Goal: Contribute content: Contribute content

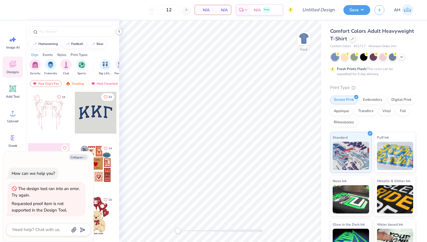
click at [117, 33] on icon at bounding box center [119, 31] width 5 height 5
type textarea "x"
click at [78, 155] on button "Collapse" at bounding box center [78, 157] width 19 height 6
type textarea "x"
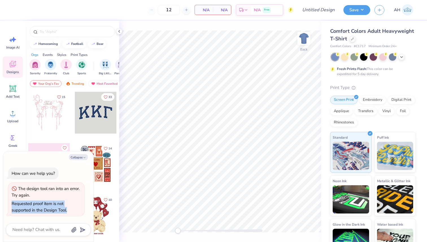
copy div "Requested proof item is not supported in the Design Tool."
drag, startPoint x: 12, startPoint y: 204, endPoint x: 68, endPoint y: 213, distance: 56.6
click at [68, 213] on div "Requested proof item is not supported in the Design Tool." at bounding box center [47, 207] width 70 height 13
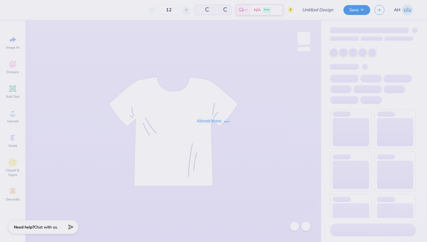
type input "Theta Chi HOCO Final"
type input "50"
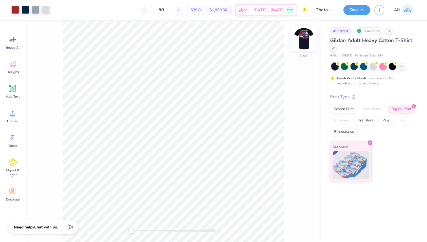
click at [303, 39] on img at bounding box center [304, 38] width 23 height 23
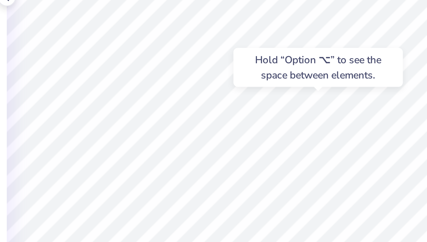
type input "2.91"
type input "2.79"
type input "3.96"
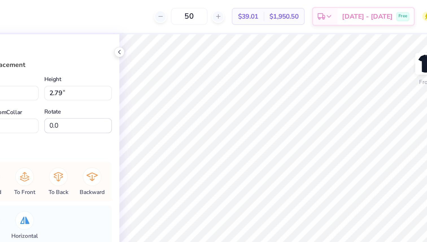
type input "13.84"
type input "14.98"
type input "0.50"
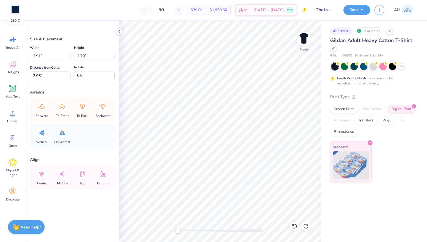
click at [13, 8] on div at bounding box center [15, 9] width 8 height 8
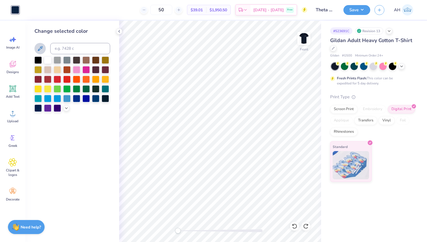
click at [38, 48] on icon at bounding box center [40, 48] width 7 height 7
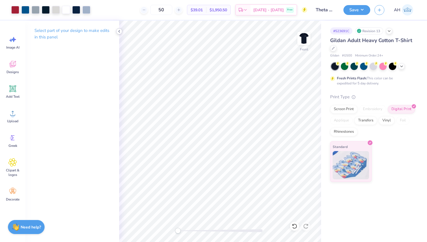
click at [118, 32] on icon at bounding box center [119, 31] width 5 height 5
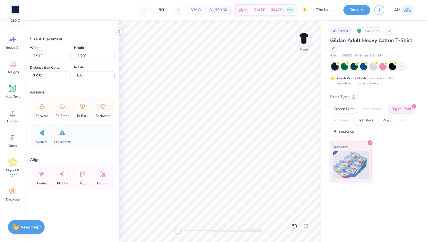
click at [18, 11] on div at bounding box center [15, 9] width 8 height 8
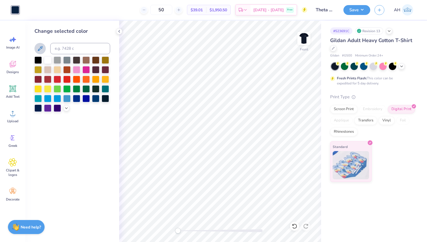
click at [40, 48] on icon at bounding box center [40, 48] width 7 height 7
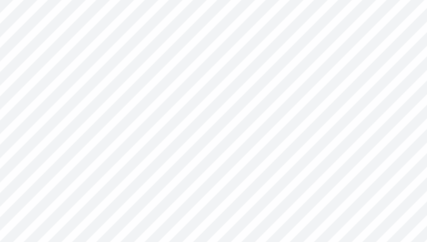
type input "4.90"
type input "0.61"
type input "4.70"
type input "10.14"
type input "4.60"
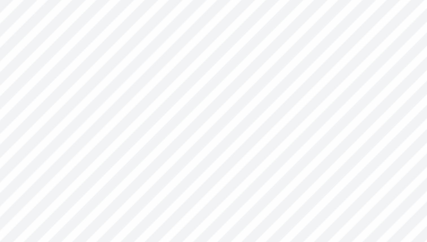
type input "2.20"
type input "5.85"
type input "2.61"
type input "3.74"
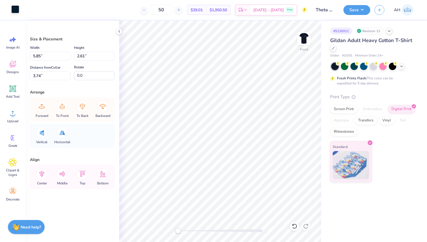
click at [16, 11] on div at bounding box center [15, 9] width 8 height 8
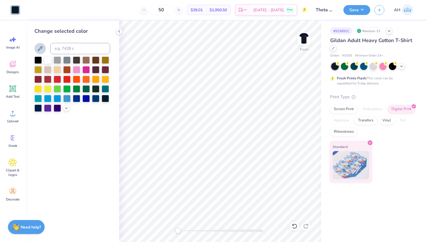
click at [39, 47] on icon at bounding box center [40, 48] width 7 height 7
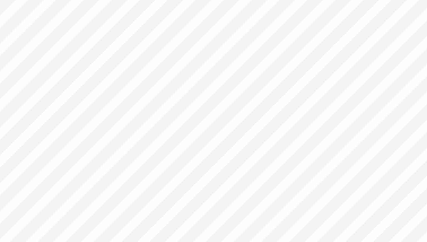
type input "4.96"
type input "2.05"
type input "4.70"
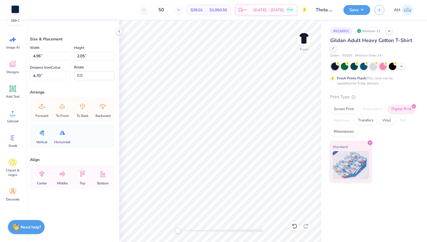
click at [14, 10] on div at bounding box center [15, 9] width 8 height 8
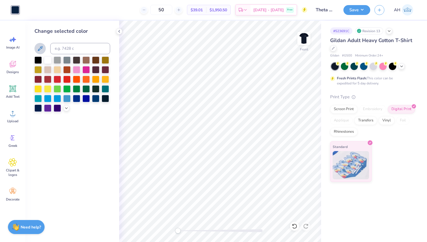
click at [38, 52] on button at bounding box center [39, 48] width 11 height 11
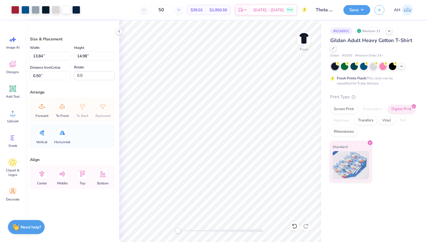
type input "2.47"
type input "1.92"
type input "7.98"
type input "5.32"
type input "9.58"
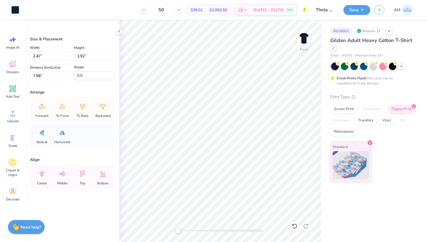
type input "6.06"
type input "13.84"
type input "14.98"
type input "0.50"
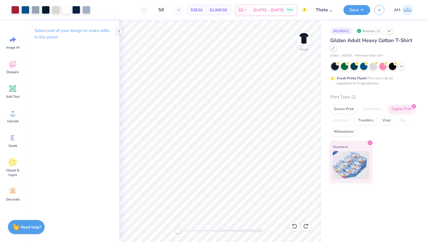
click at [119, 31] on icon at bounding box center [119, 31] width 5 height 5
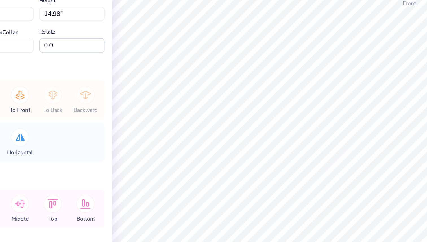
type input "13.84"
type input "14.98"
type input "0.71"
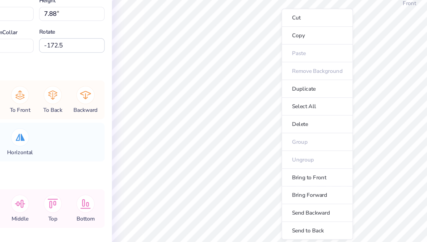
type input "12.74"
type input "9.60"
type input "0.71"
type input "0.0"
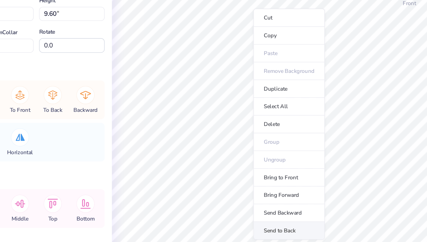
click at [220, 190] on li "Send to Back" at bounding box center [229, 190] width 44 height 11
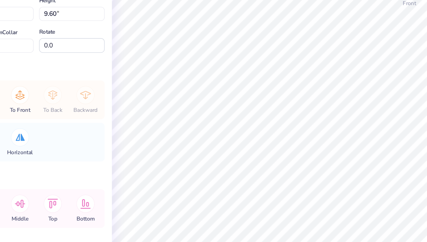
type input "0.88"
type input "12.22"
type input "7.88"
type input "5.10"
type input "-172.5"
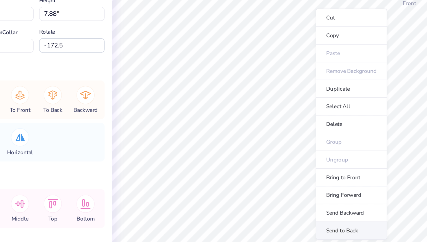
click at [267, 192] on li "Send to Back" at bounding box center [268, 190] width 44 height 11
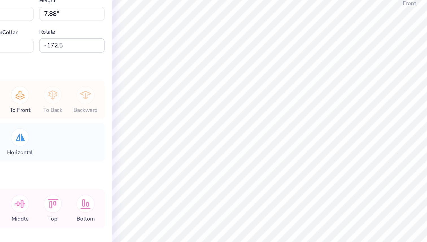
type input "13.84"
type input "8.44"
type input "6.66"
type input "42.3"
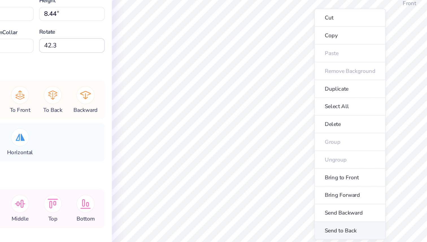
click at [265, 190] on li "Send to Back" at bounding box center [267, 190] width 44 height 11
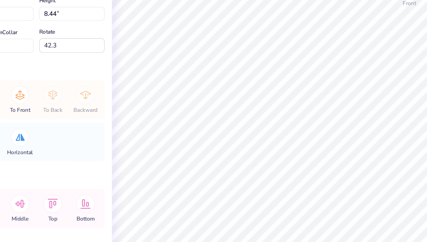
type input "3.91"
type input "4.32"
type input "6.33"
type input "2.1"
type input "10.57"
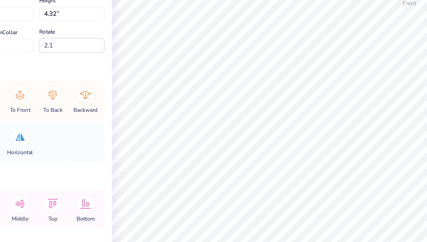
type input "2.44"
type input "2.04"
type input "0.0"
type input "5.85"
type input "2.61"
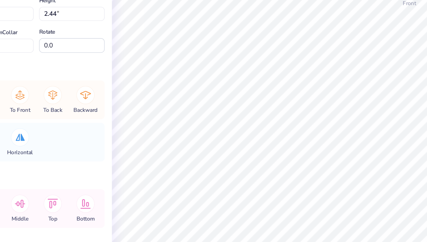
type input "3.74"
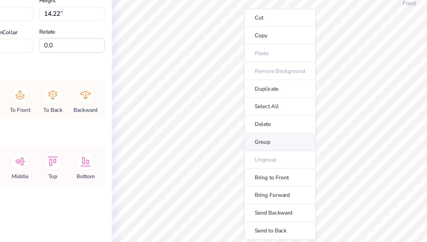
click at [213, 135] on li "Group" at bounding box center [223, 135] width 44 height 11
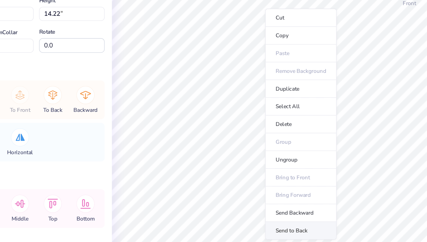
click at [230, 190] on li "Send to Back" at bounding box center [236, 190] width 44 height 11
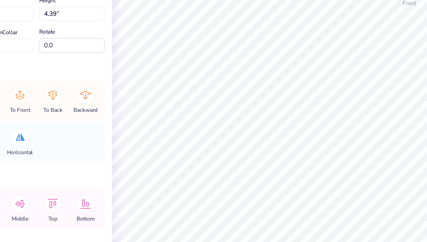
type input "3.88"
type input "4.39"
type input "6.31"
type input "13.85"
type input "14.22"
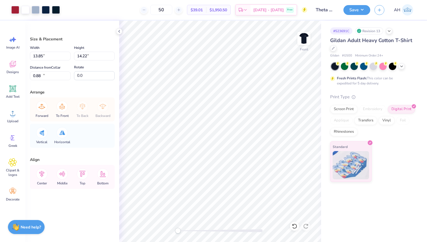
type input "12.74"
type input "7.87"
type input "9.12"
type input "9.36"
type input "8.80"
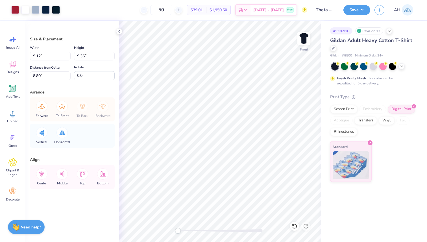
type input "4.66"
type input "4.78"
type input "8.81"
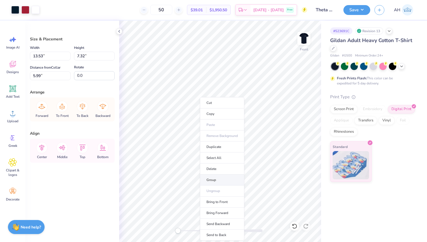
click at [213, 178] on li "Group" at bounding box center [222, 180] width 44 height 11
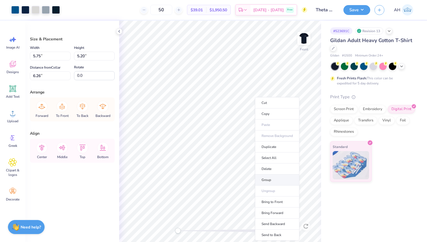
click at [269, 179] on li "Group" at bounding box center [277, 180] width 44 height 11
type input "2.56"
type input "2.31"
type input "1.36"
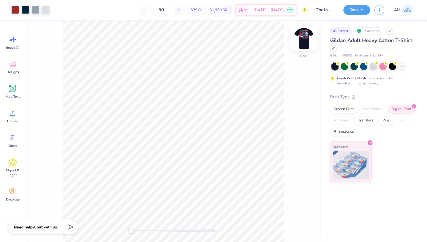
click at [307, 40] on img at bounding box center [304, 38] width 23 height 23
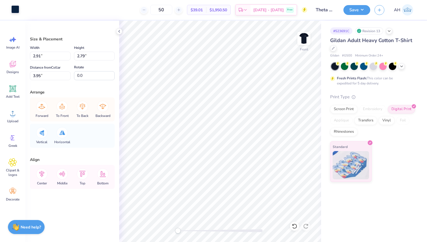
click at [14, 10] on div at bounding box center [15, 9] width 8 height 8
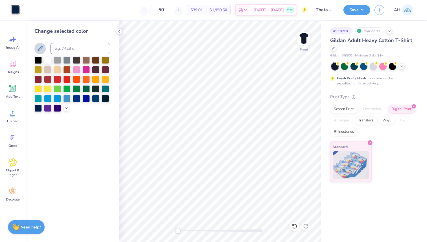
click at [39, 48] on icon at bounding box center [40, 48] width 7 height 7
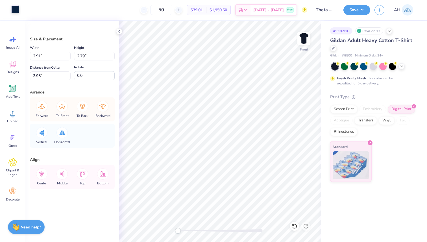
click at [14, 9] on div at bounding box center [15, 9] width 8 height 8
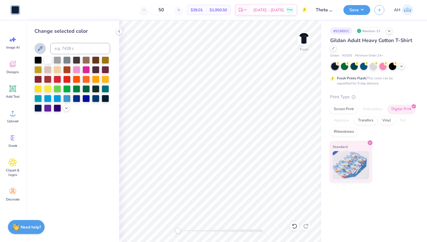
click at [43, 48] on icon at bounding box center [40, 48] width 7 height 7
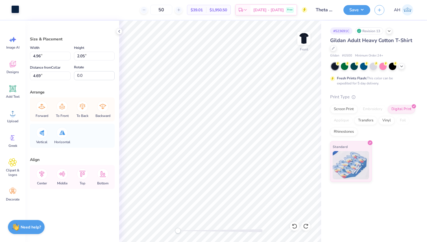
click at [16, 10] on div at bounding box center [15, 9] width 8 height 8
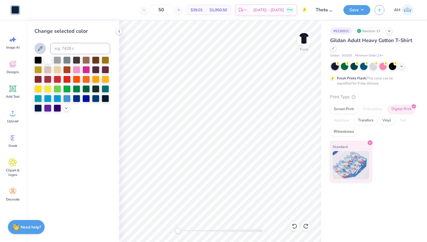
click at [39, 50] on icon at bounding box center [40, 48] width 7 height 7
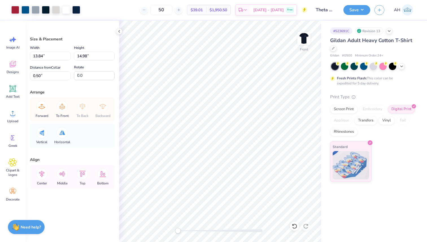
type input "3.17"
type input "0.36"
type input "5.96"
click at [17, 10] on div at bounding box center [15, 9] width 8 height 8
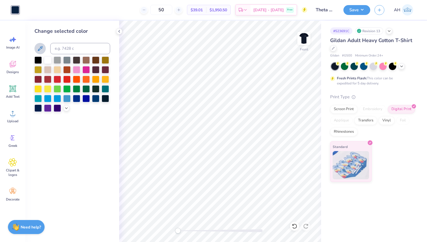
click at [41, 50] on icon at bounding box center [40, 48] width 7 height 7
click at [42, 48] on icon at bounding box center [40, 48] width 5 height 5
click at [37, 49] on icon at bounding box center [40, 48] width 7 height 7
click at [38, 48] on icon at bounding box center [40, 48] width 7 height 7
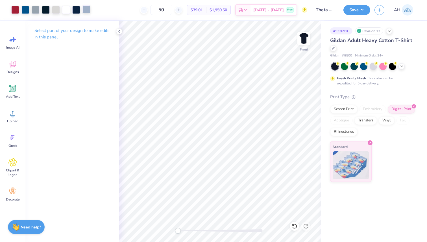
click at [86, 10] on div at bounding box center [87, 9] width 8 height 8
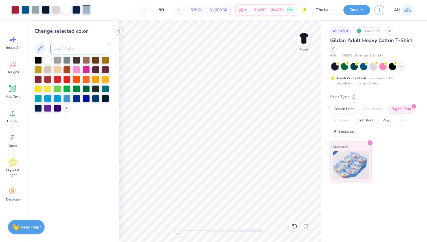
click at [64, 50] on input at bounding box center [80, 48] width 60 height 11
type input "7543"
click at [46, 9] on div at bounding box center [46, 9] width 8 height 8
click at [75, 9] on div at bounding box center [76, 9] width 8 height 8
click at [70, 48] on input at bounding box center [80, 48] width 60 height 11
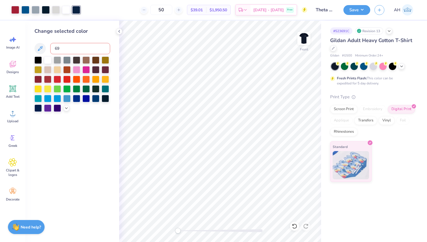
type input "696"
click at [71, 50] on input at bounding box center [80, 48] width 60 height 11
type input "296"
click at [58, 9] on div at bounding box center [56, 9] width 8 height 8
click at [65, 49] on input at bounding box center [80, 48] width 60 height 11
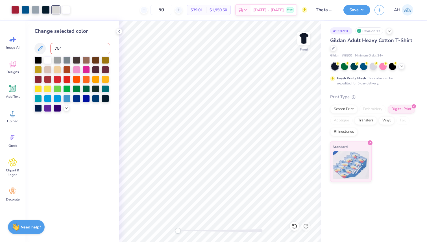
type input "7543"
click at [57, 8] on div at bounding box center [56, 9] width 8 height 8
click at [62, 48] on input at bounding box center [80, 48] width 60 height 11
type input "7543"
click at [119, 31] on icon at bounding box center [119, 31] width 5 height 5
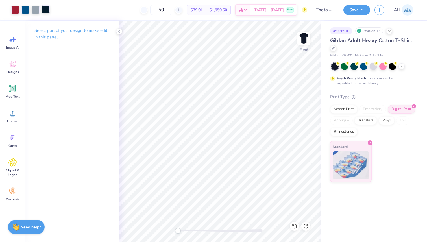
click at [44, 8] on div at bounding box center [46, 9] width 8 height 8
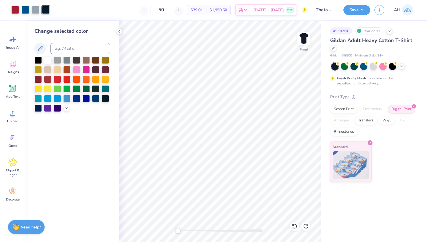
click at [20, 10] on div at bounding box center [30, 10] width 38 height 8
click at [28, 11] on div at bounding box center [25, 9] width 8 height 8
click at [12, 10] on div at bounding box center [15, 9] width 8 height 8
click at [304, 39] on img at bounding box center [304, 38] width 23 height 23
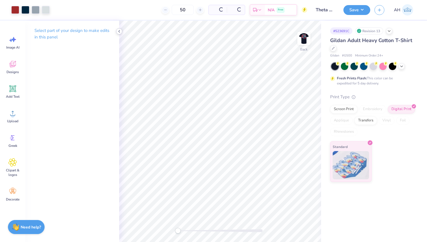
click at [118, 30] on icon at bounding box center [119, 31] width 5 height 5
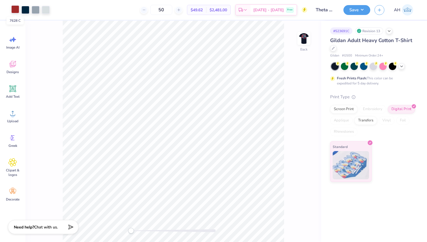
click at [16, 9] on div at bounding box center [15, 9] width 8 height 8
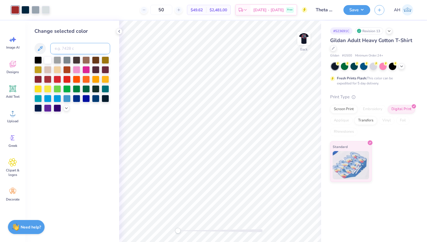
click at [58, 47] on input at bounding box center [80, 48] width 60 height 11
type input "201"
click at [24, 7] on div at bounding box center [25, 9] width 8 height 8
click at [71, 47] on input at bounding box center [80, 48] width 60 height 11
type input "296"
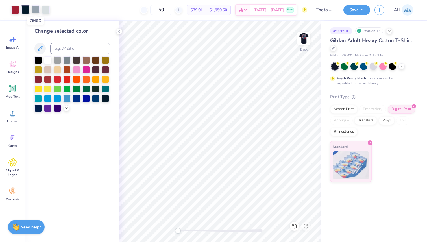
click at [37, 11] on div at bounding box center [36, 9] width 8 height 8
click at [46, 10] on div at bounding box center [46, 9] width 8 height 8
click at [40, 47] on icon at bounding box center [40, 48] width 7 height 7
click at [41, 47] on icon at bounding box center [40, 48] width 5 height 5
click at [119, 31] on icon at bounding box center [119, 31] width 5 height 5
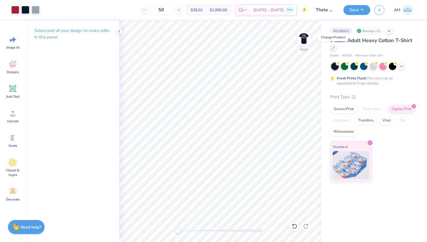
click at [333, 48] on icon at bounding box center [333, 48] width 2 height 2
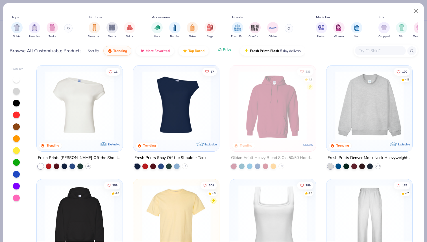
click at [223, 52] on button "Price" at bounding box center [224, 50] width 22 height 10
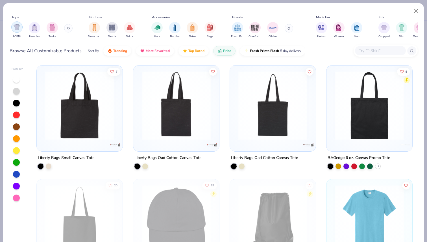
click at [19, 28] on img "filter for Shirts" at bounding box center [17, 27] width 6 height 6
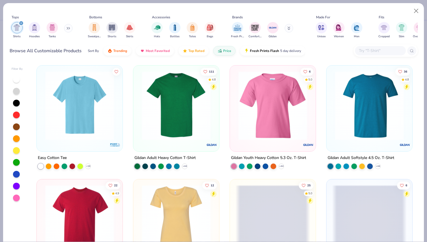
click at [93, 105] on img at bounding box center [79, 105] width 75 height 69
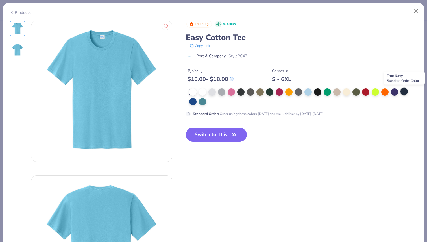
click at [406, 91] on div at bounding box center [404, 91] width 7 height 7
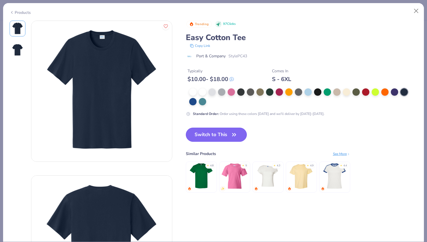
click at [210, 136] on button "Switch to This" at bounding box center [216, 135] width 61 height 14
click at [415, 10] on button "Close" at bounding box center [416, 11] width 11 height 11
click at [416, 11] on button "Close" at bounding box center [416, 11] width 11 height 11
click at [417, 11] on button "Close" at bounding box center [416, 11] width 11 height 11
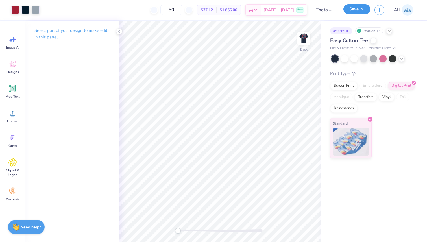
click at [353, 10] on button "Save" at bounding box center [357, 9] width 27 height 10
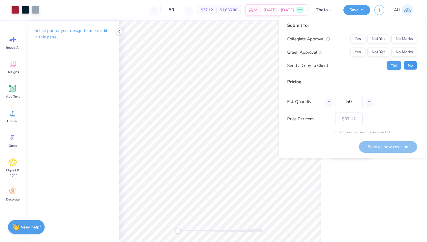
click at [408, 66] on button "No" at bounding box center [411, 65] width 14 height 9
click at [399, 41] on button "No Marks" at bounding box center [405, 38] width 26 height 9
click at [381, 53] on button "Not Yet" at bounding box center [379, 52] width 22 height 9
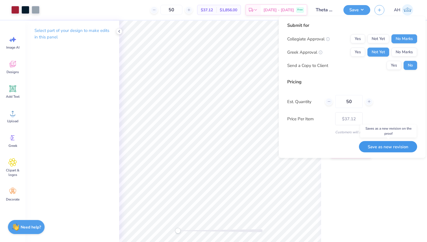
click at [393, 144] on button "Save as new revision" at bounding box center [388, 147] width 58 height 12
type input "$37.12"
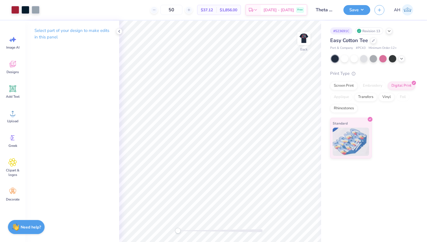
click at [360, 13] on button "Save" at bounding box center [357, 10] width 27 height 10
click at [120, 32] on polyline at bounding box center [119, 31] width 1 height 2
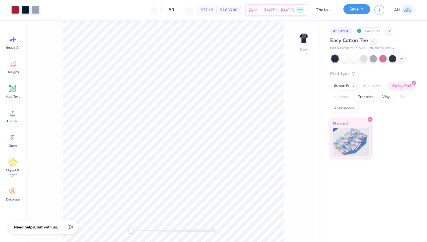
click at [362, 10] on button "Save" at bounding box center [357, 9] width 27 height 10
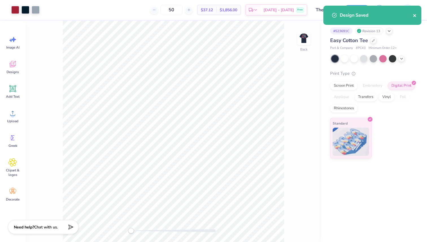
click at [414, 16] on icon "close" at bounding box center [414, 15] width 3 height 3
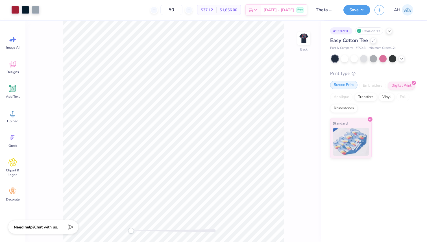
click at [343, 86] on div "Screen Print" at bounding box center [343, 85] width 27 height 8
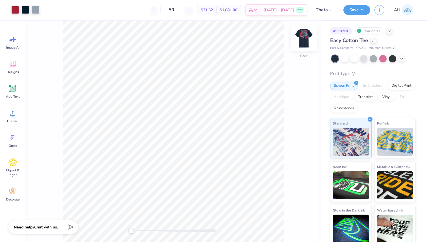
click at [303, 38] on img at bounding box center [304, 38] width 23 height 23
click at [362, 10] on button "Save" at bounding box center [357, 9] width 27 height 10
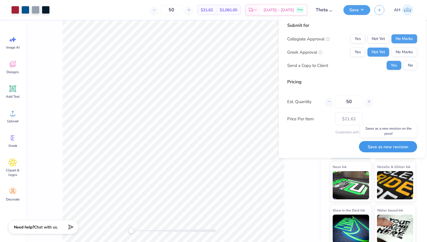
click at [372, 145] on button "Save as new revision" at bounding box center [388, 147] width 58 height 12
type input "$21.62"
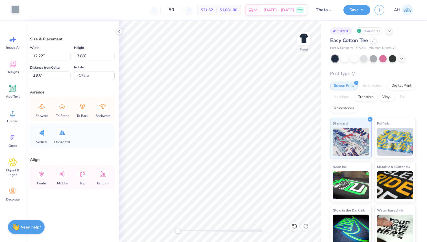
click at [16, 7] on div at bounding box center [15, 9] width 8 height 8
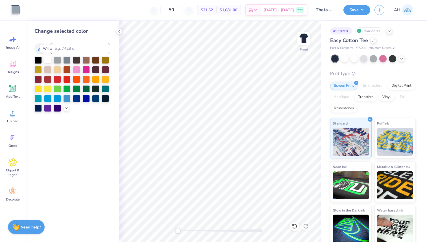
click at [48, 58] on div at bounding box center [47, 59] width 7 height 7
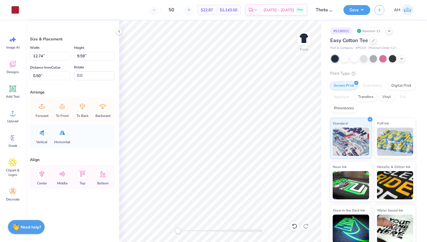
type input "12.22"
type input "7.88"
type input "4.88"
type input "-172.5"
click at [265, 235] on li "Send to Back" at bounding box center [266, 235] width 44 height 11
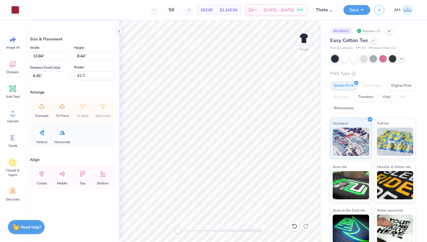
type input "12.22"
type input "7.88"
type input "4.88"
type input "-172.5"
type input "12.74"
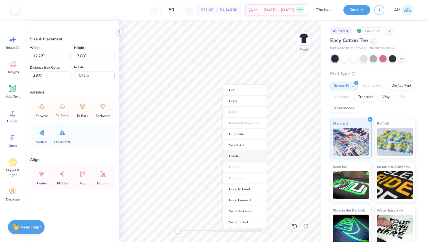
type input "9.59"
type input "0.50"
type input "0.0"
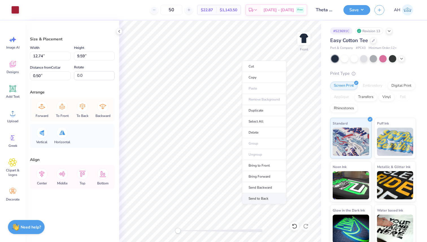
click at [260, 197] on li "Send to Back" at bounding box center [264, 198] width 44 height 11
type input "12.22"
type input "7.88"
type input "4.88"
type input "-172.5"
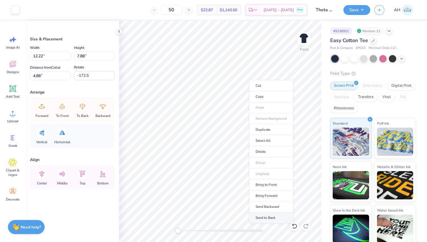
click at [267, 216] on li "Send to Back" at bounding box center [271, 218] width 44 height 11
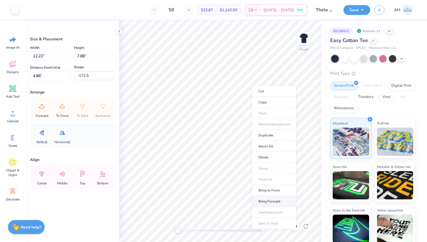
click at [271, 199] on li "Bring Forward" at bounding box center [274, 201] width 44 height 11
click at [271, 197] on li "Bring Forward" at bounding box center [269, 198] width 44 height 11
type input "3.88"
type input "4.39"
type input "6.10"
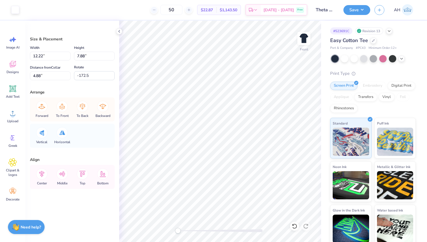
type input "0.0"
type input "2.61"
type input "0.59"
type input "7.69"
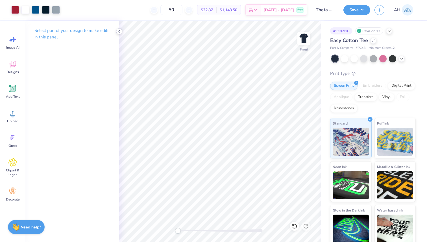
click at [119, 32] on polyline at bounding box center [119, 31] width 1 height 2
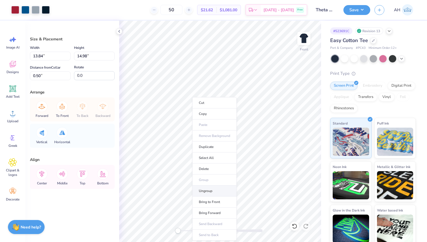
click at [206, 193] on li "Ungroup" at bounding box center [214, 191] width 44 height 11
type input "10.86"
type input "11.76"
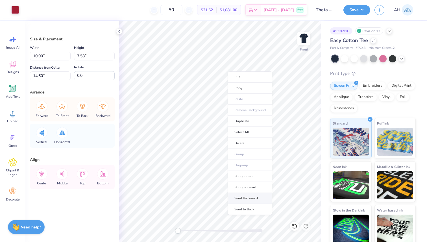
click at [249, 198] on li "Send Backward" at bounding box center [250, 198] width 44 height 11
type input "1.89"
click at [249, 211] on li "Send Backward" at bounding box center [255, 210] width 44 height 11
click at [237, 218] on li "Send to Back" at bounding box center [244, 219] width 44 height 11
click at [15, 9] on div at bounding box center [15, 9] width 8 height 8
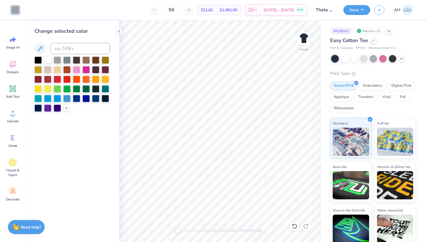
click at [47, 60] on div at bounding box center [47, 59] width 7 height 7
click at [239, 235] on li "Send to Back" at bounding box center [237, 235] width 44 height 11
click at [229, 211] on li "Bring Forward" at bounding box center [225, 213] width 44 height 11
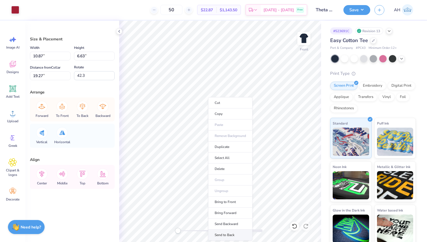
click at [232, 234] on li "Send to Back" at bounding box center [230, 235] width 44 height 11
click at [223, 210] on li "Bring Forward" at bounding box center [229, 213] width 44 height 11
click at [227, 212] on li "Bring Forward" at bounding box center [226, 213] width 44 height 11
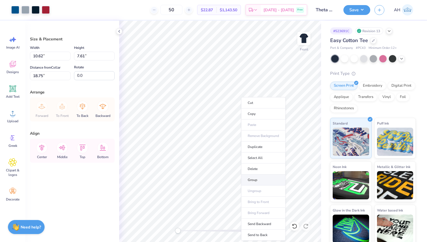
click at [248, 180] on li "Group" at bounding box center [263, 180] width 44 height 11
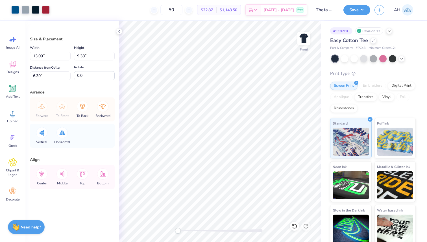
type input "13.09"
type input "9.38"
click at [260, 223] on li "Send Backward" at bounding box center [262, 224] width 44 height 11
type input "5.79"
click at [265, 235] on li "Send to Back" at bounding box center [266, 235] width 44 height 11
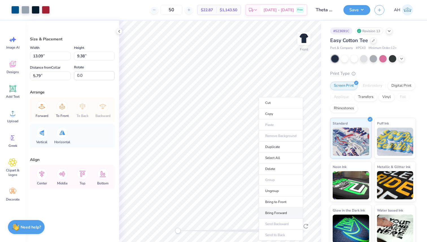
click at [278, 211] on li "Bring Forward" at bounding box center [281, 213] width 44 height 11
click at [281, 213] on li "Bring Forward" at bounding box center [280, 213] width 44 height 11
click at [284, 214] on li "Bring Forward" at bounding box center [281, 213] width 44 height 11
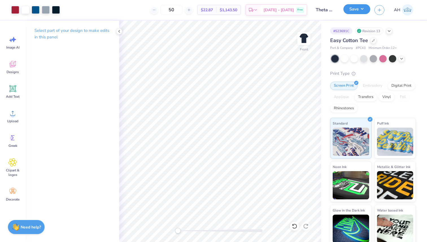
click at [354, 7] on button "Save" at bounding box center [357, 9] width 27 height 10
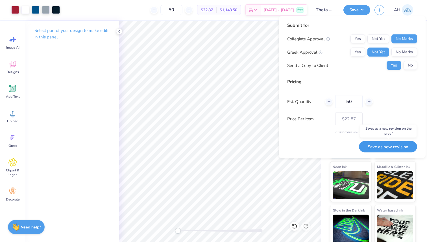
click at [385, 148] on button "Save as new revision" at bounding box center [388, 147] width 58 height 12
type input "$22.87"
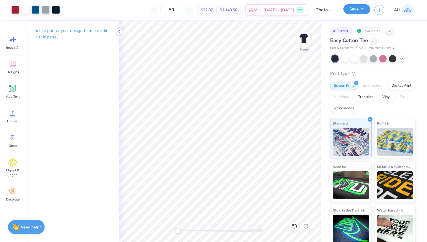
click at [360, 7] on button "Save" at bounding box center [357, 9] width 27 height 10
click at [365, 8] on button "Save" at bounding box center [357, 9] width 27 height 10
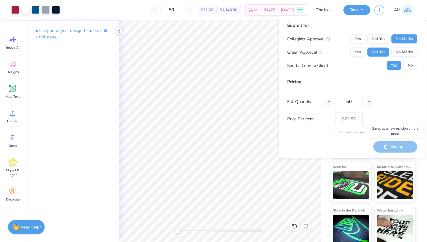
click at [384, 148] on div "Saving..." at bounding box center [396, 147] width 44 height 12
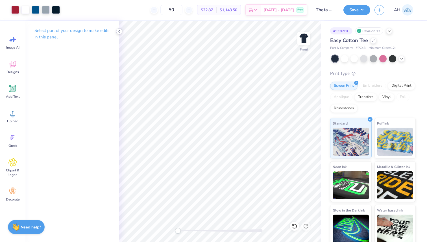
click at [118, 31] on icon at bounding box center [119, 31] width 5 height 5
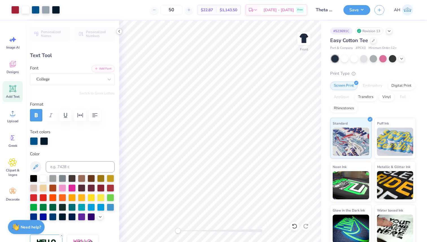
type input "0.0"
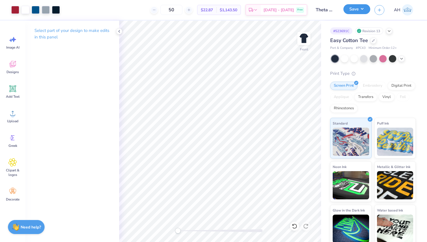
click at [357, 9] on button "Save" at bounding box center [357, 9] width 27 height 10
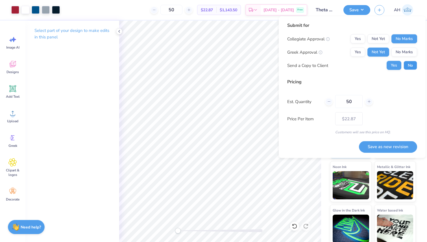
click at [412, 66] on button "No" at bounding box center [411, 65] width 14 height 9
click at [382, 145] on button "Save as new revision" at bounding box center [388, 147] width 58 height 12
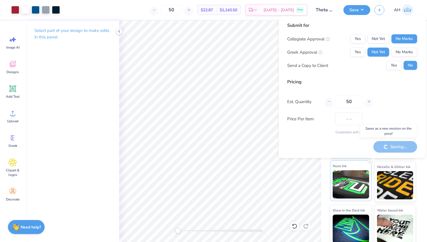
type input "$22.87"
click at [119, 31] on polyline at bounding box center [119, 31] width 1 height 2
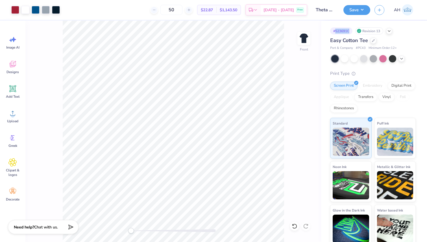
copy div "523691C"
drag, startPoint x: 336, startPoint y: 31, endPoint x: 354, endPoint y: 31, distance: 18.4
click at [354, 31] on div "# 523691C Revision 13" at bounding box center [373, 30] width 86 height 7
